Goal: Find specific page/section: Locate a particular part of the current website

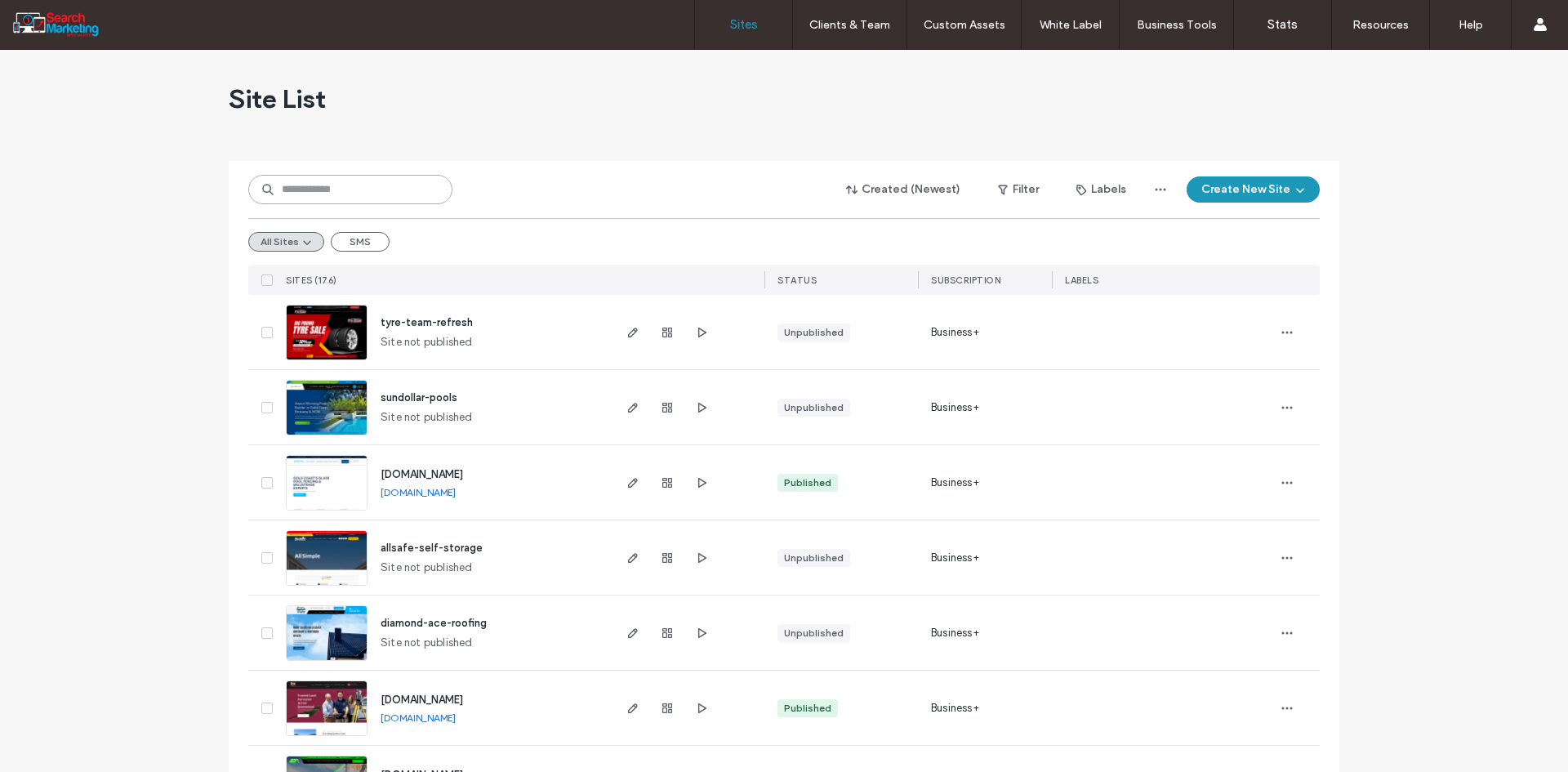
click at [382, 181] on input at bounding box center [350, 190] width 204 height 30
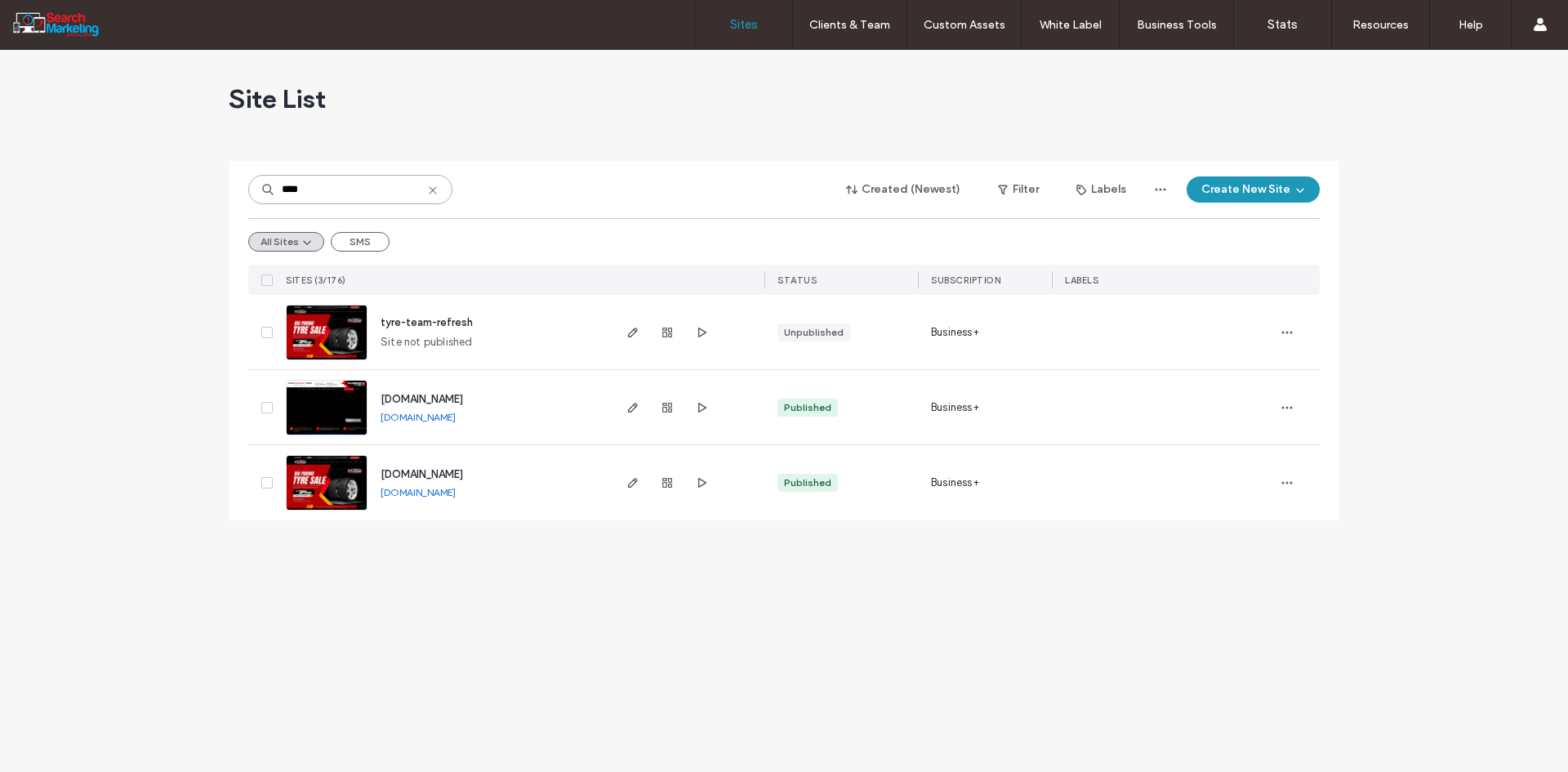
click at [346, 190] on input "****" at bounding box center [350, 190] width 204 height 30
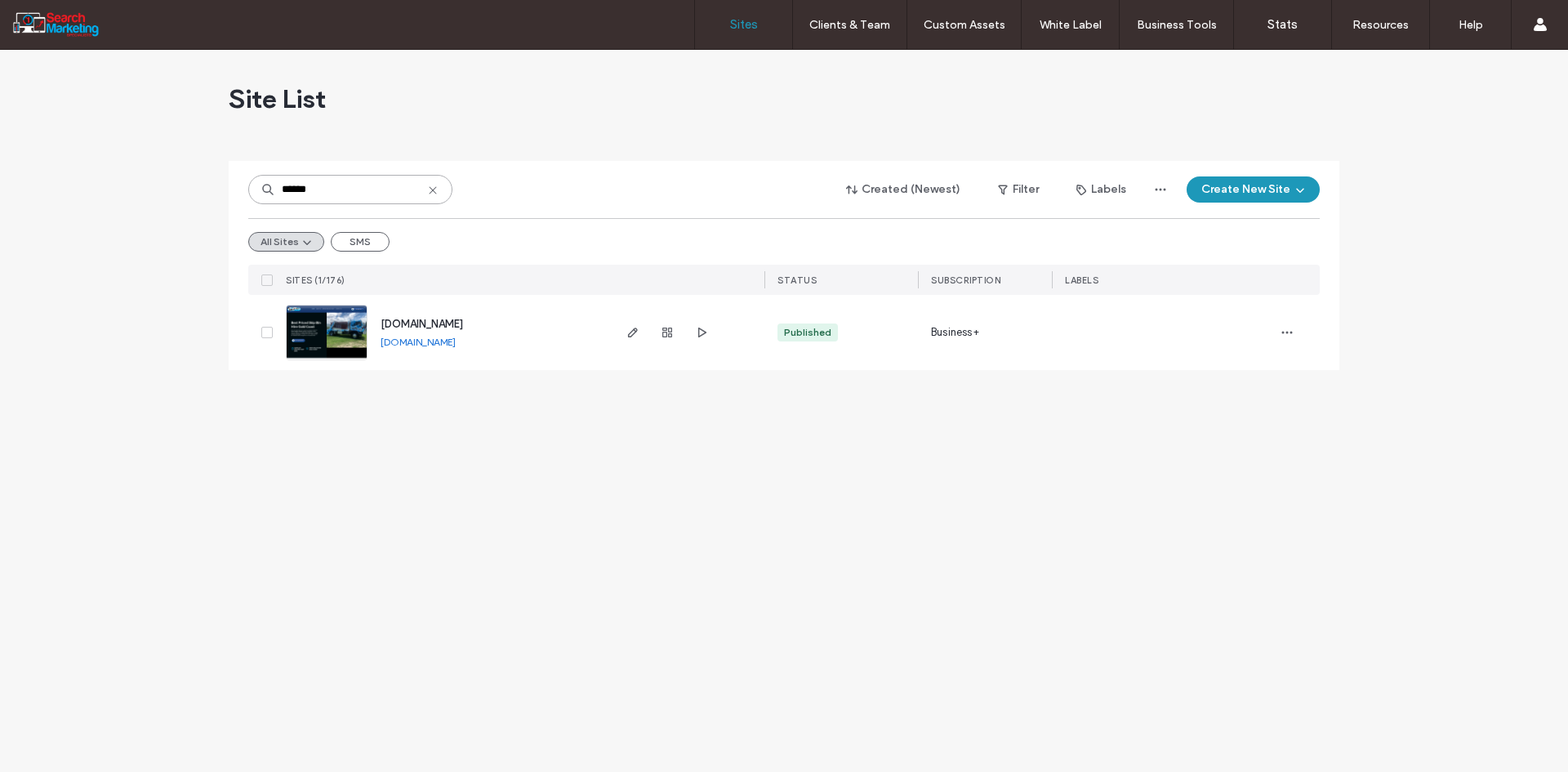
type input "******"
click at [456, 342] on link "[DOMAIN_NAME]" at bounding box center [418, 341] width 75 height 12
click at [634, 336] on icon "button" at bounding box center [633, 332] width 13 height 13
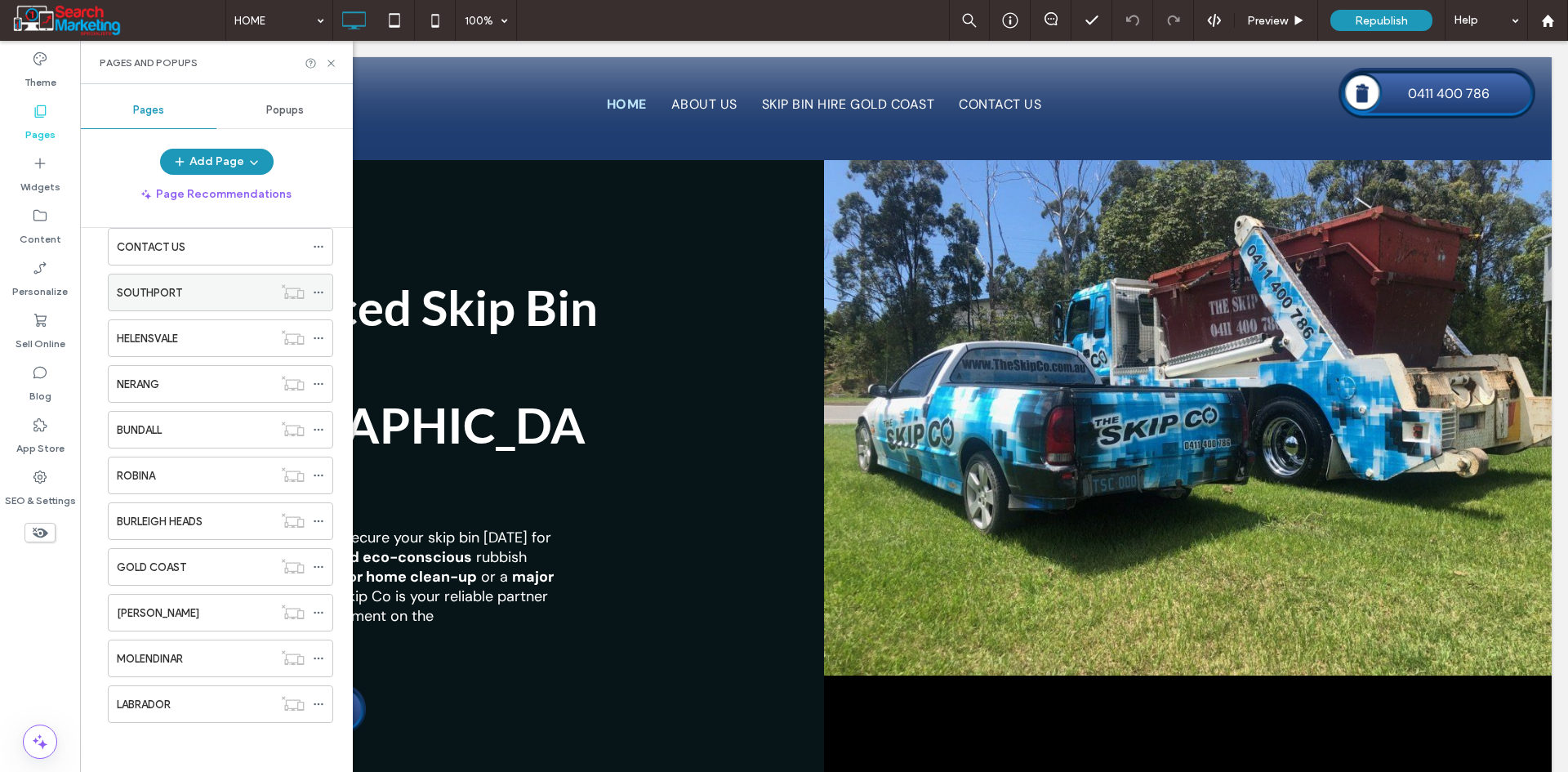
drag, startPoint x: 211, startPoint y: 743, endPoint x: 175, endPoint y: 288, distance: 456.4
click at [175, 288] on div "HOME ABOUT US SKIP BIN HIRE GOLD COAST BLOG CONTACT US SOUTHPORT HELENSVALE NER…" at bounding box center [216, 400] width 234 height 725
drag, startPoint x: 89, startPoint y: 276, endPoint x: 131, endPoint y: 346, distance: 81.6
click at [166, 402] on div "HOME ABOUT US SKIP BIN HIRE GOLD COAST BLOG CONTACT US SOUTHPORT HELENSVALE NER…" at bounding box center [217, 496] width 273 height 536
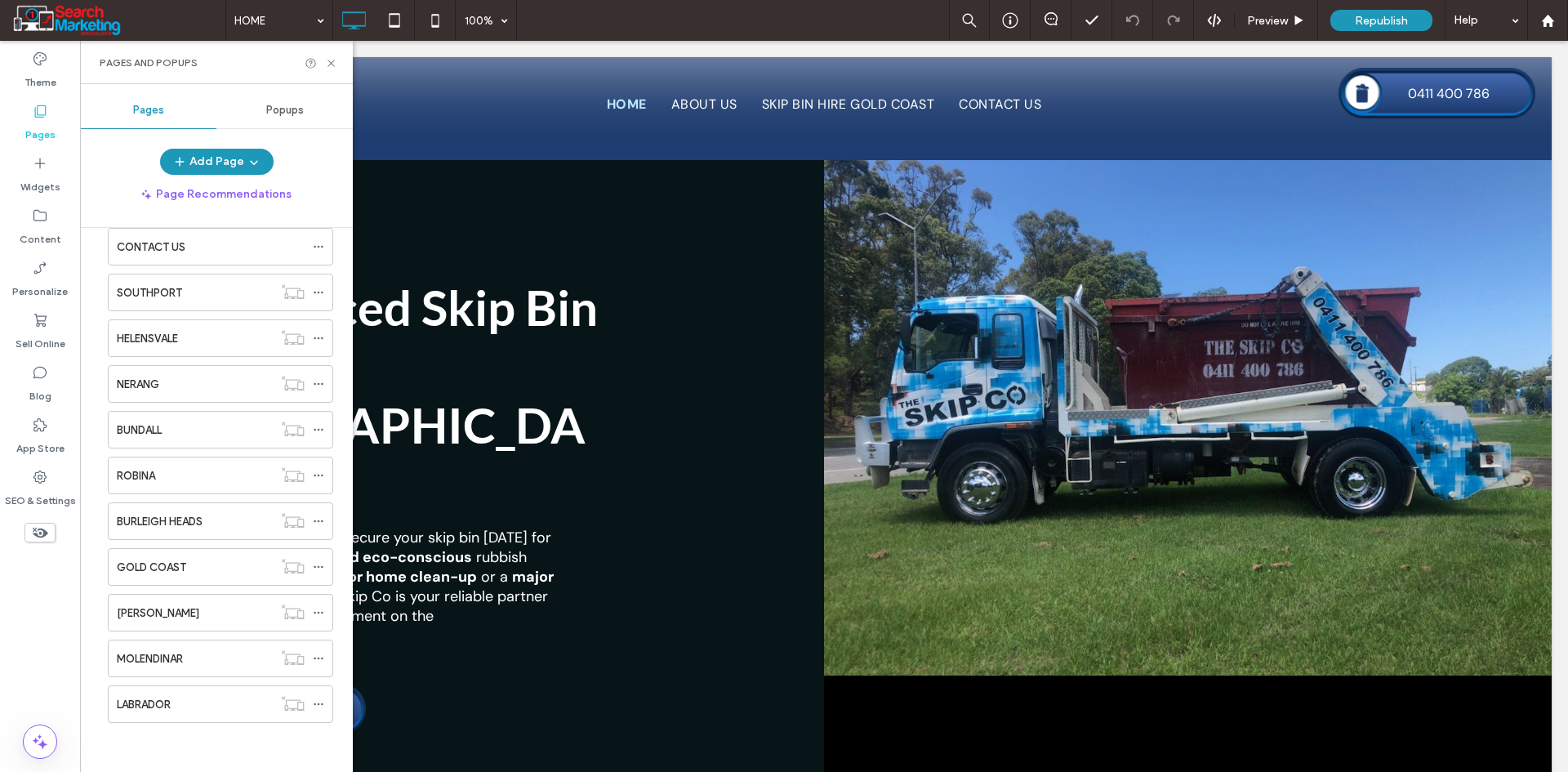
drag, startPoint x: 89, startPoint y: 268, endPoint x: 203, endPoint y: 743, distance: 488.5
click at [203, 743] on div "HOME ABOUT US SKIP BIN HIRE GOLD COAST BLOG CONTACT US SOUTHPORT HELENSVALE NER…" at bounding box center [217, 496] width 273 height 536
